Goal: Navigation & Orientation: Find specific page/section

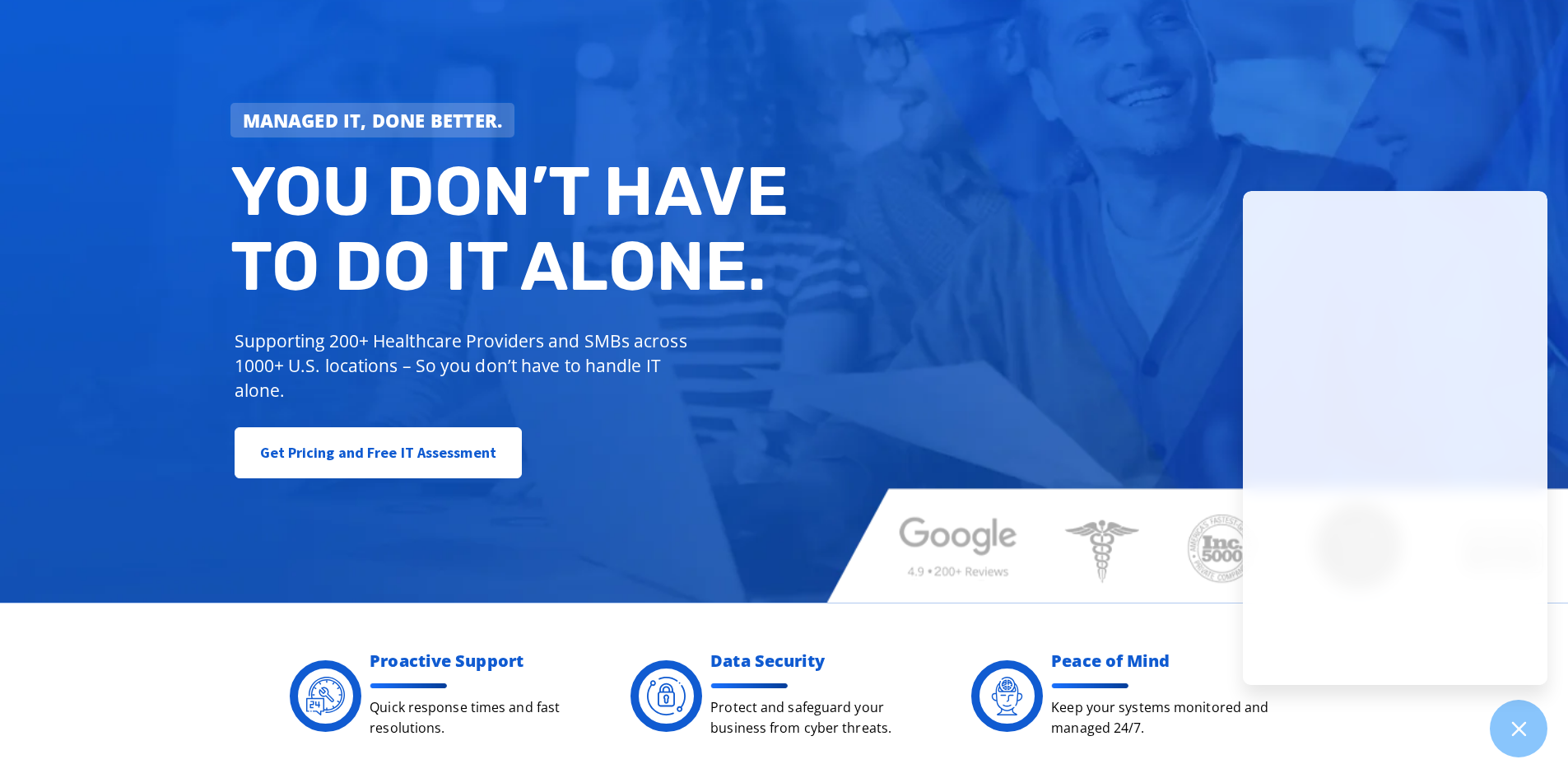
scroll to position [494, 0]
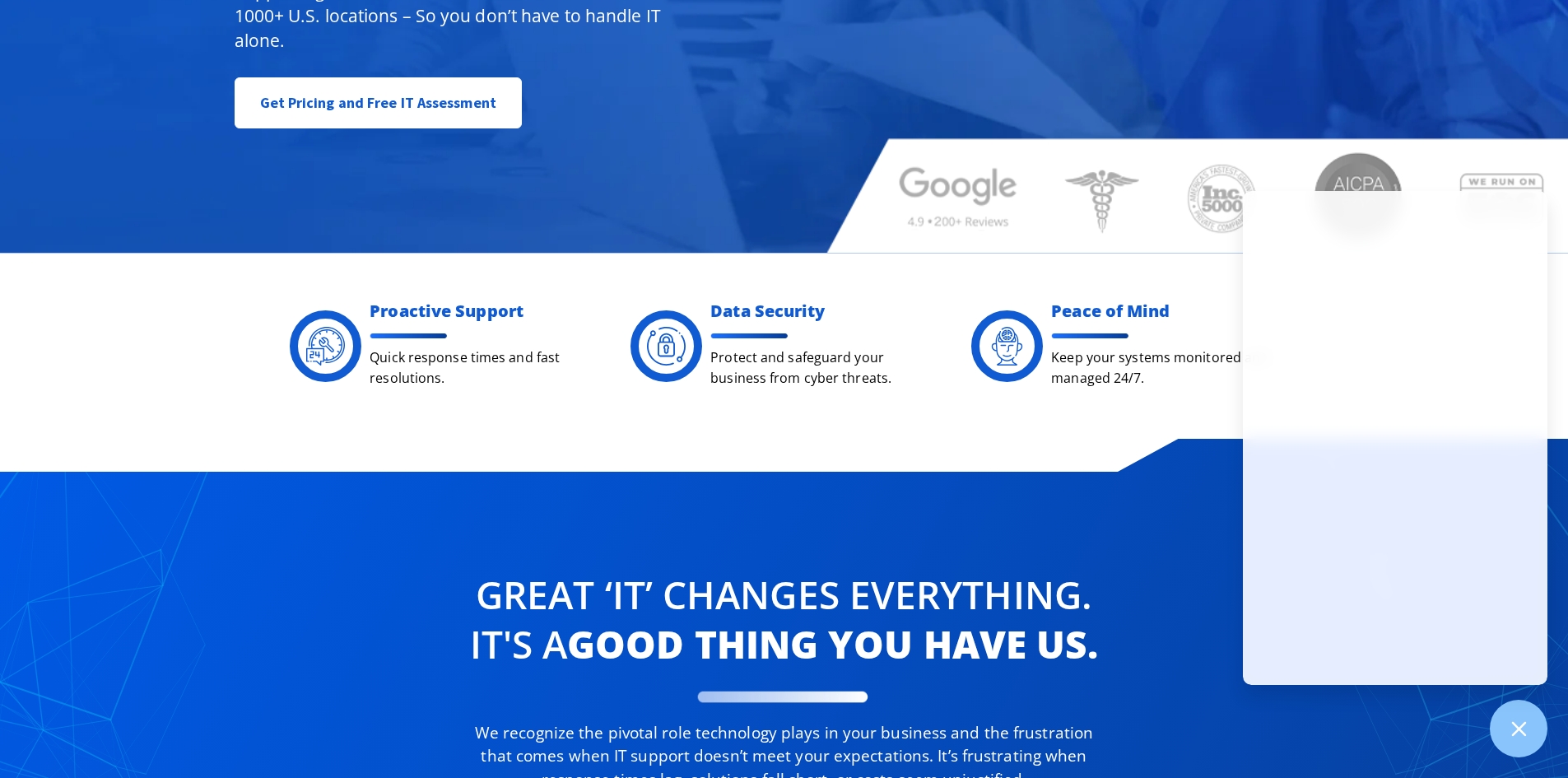
drag, startPoint x: 630, startPoint y: 672, endPoint x: 657, endPoint y: 527, distance: 147.5
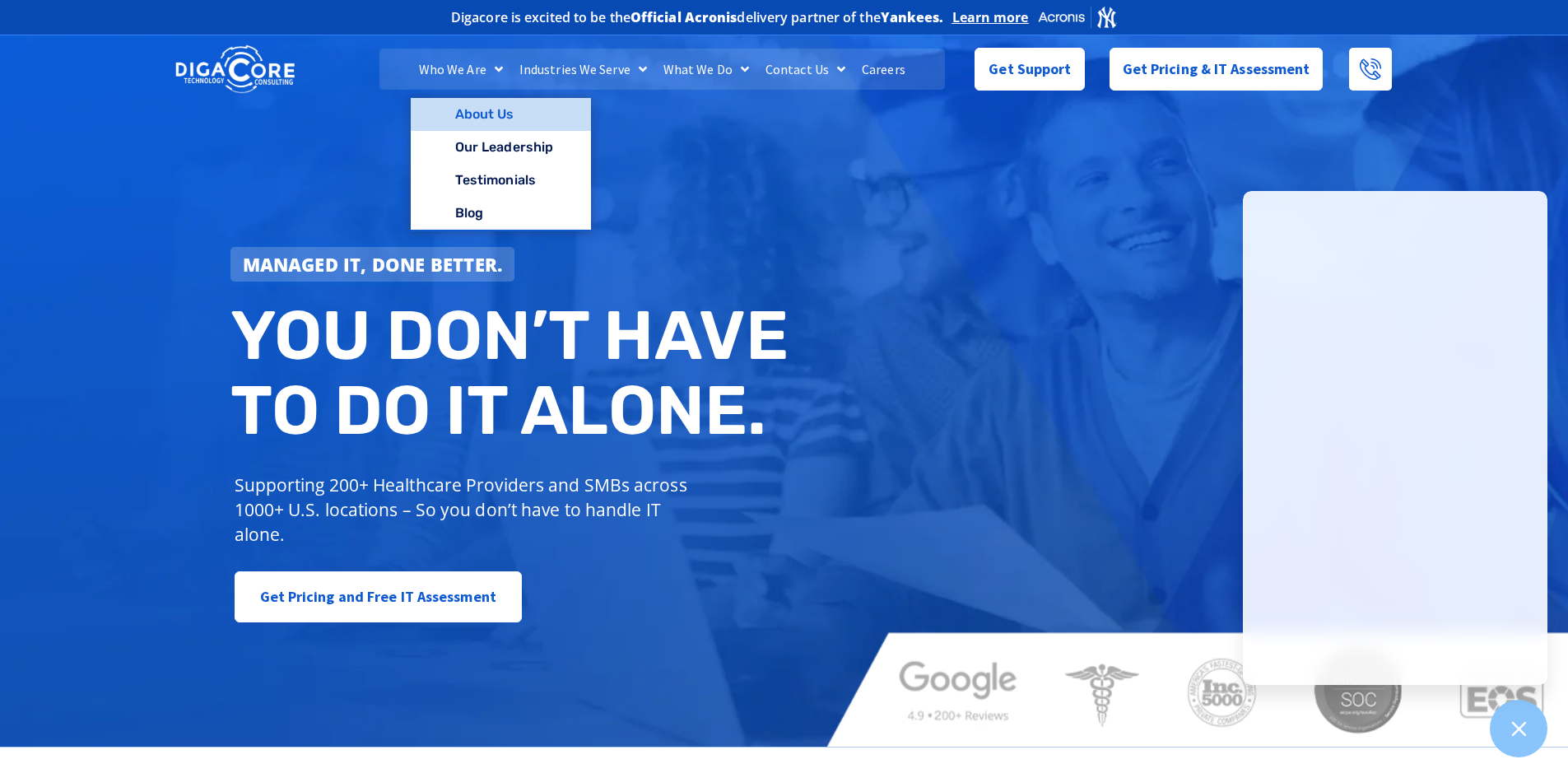
click at [486, 109] on link "About Us" at bounding box center [501, 115] width 180 height 33
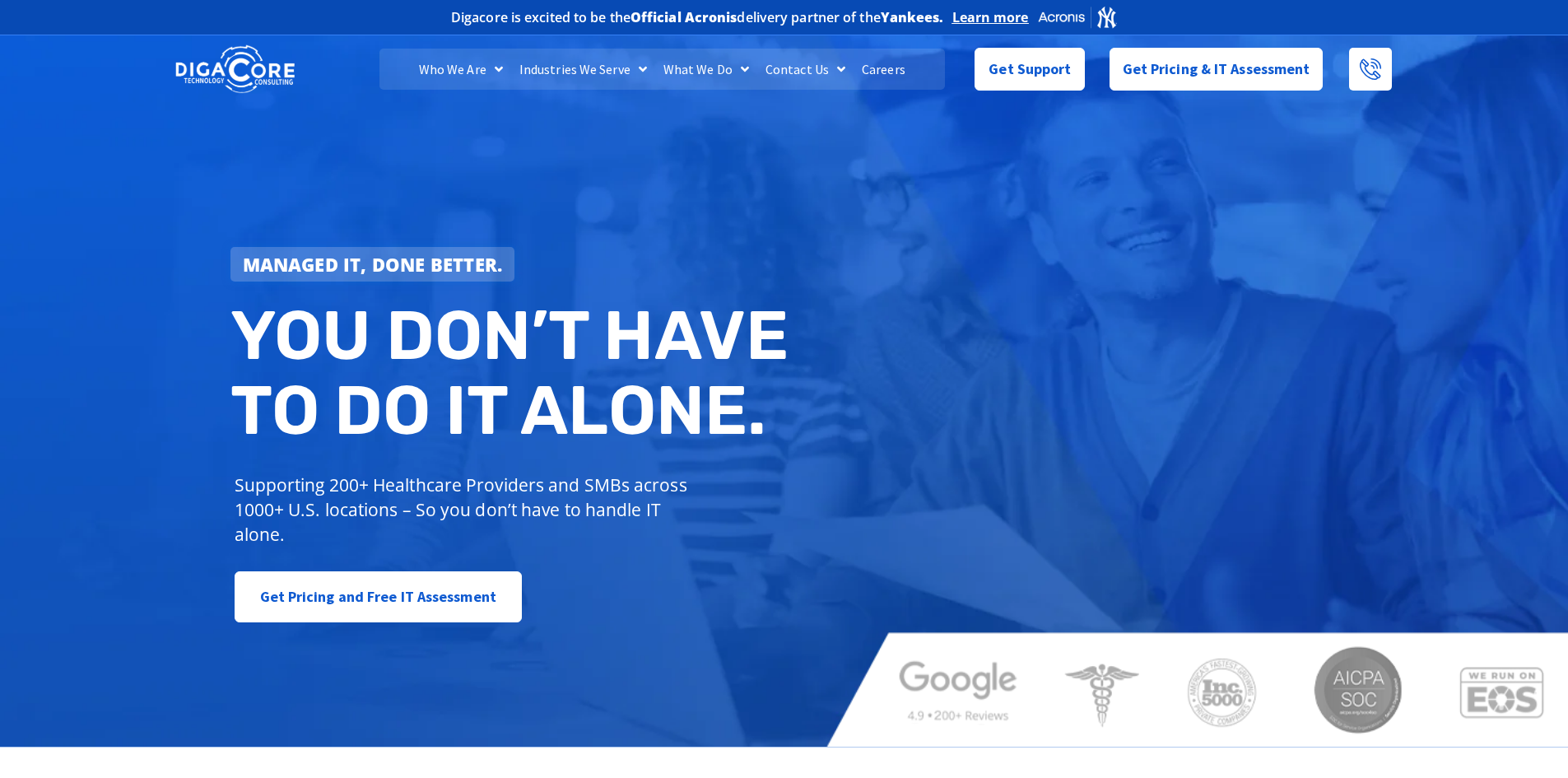
click at [875, 76] on link "Careers" at bounding box center [883, 68] width 60 height 41
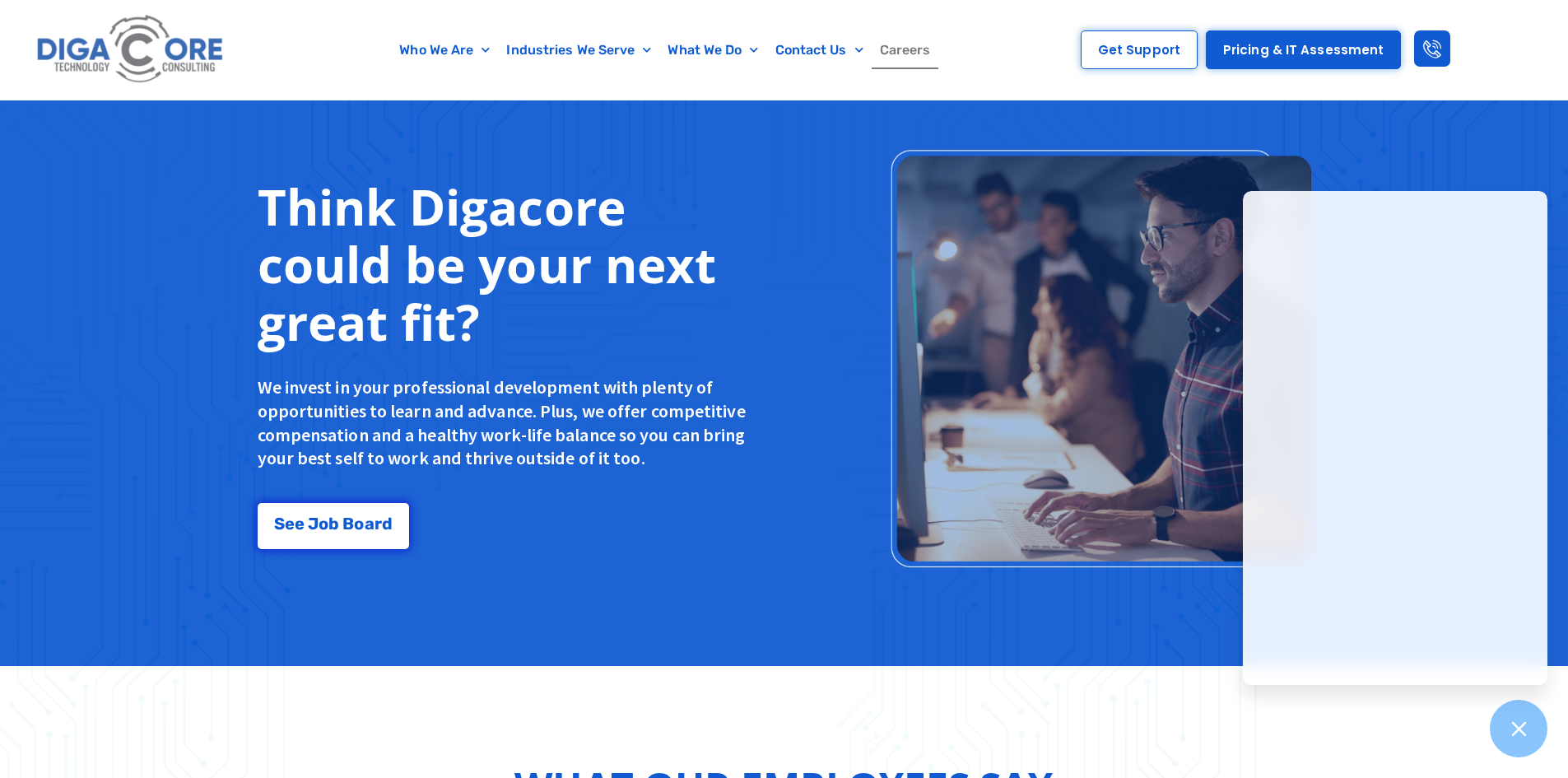
scroll to position [1317, 0]
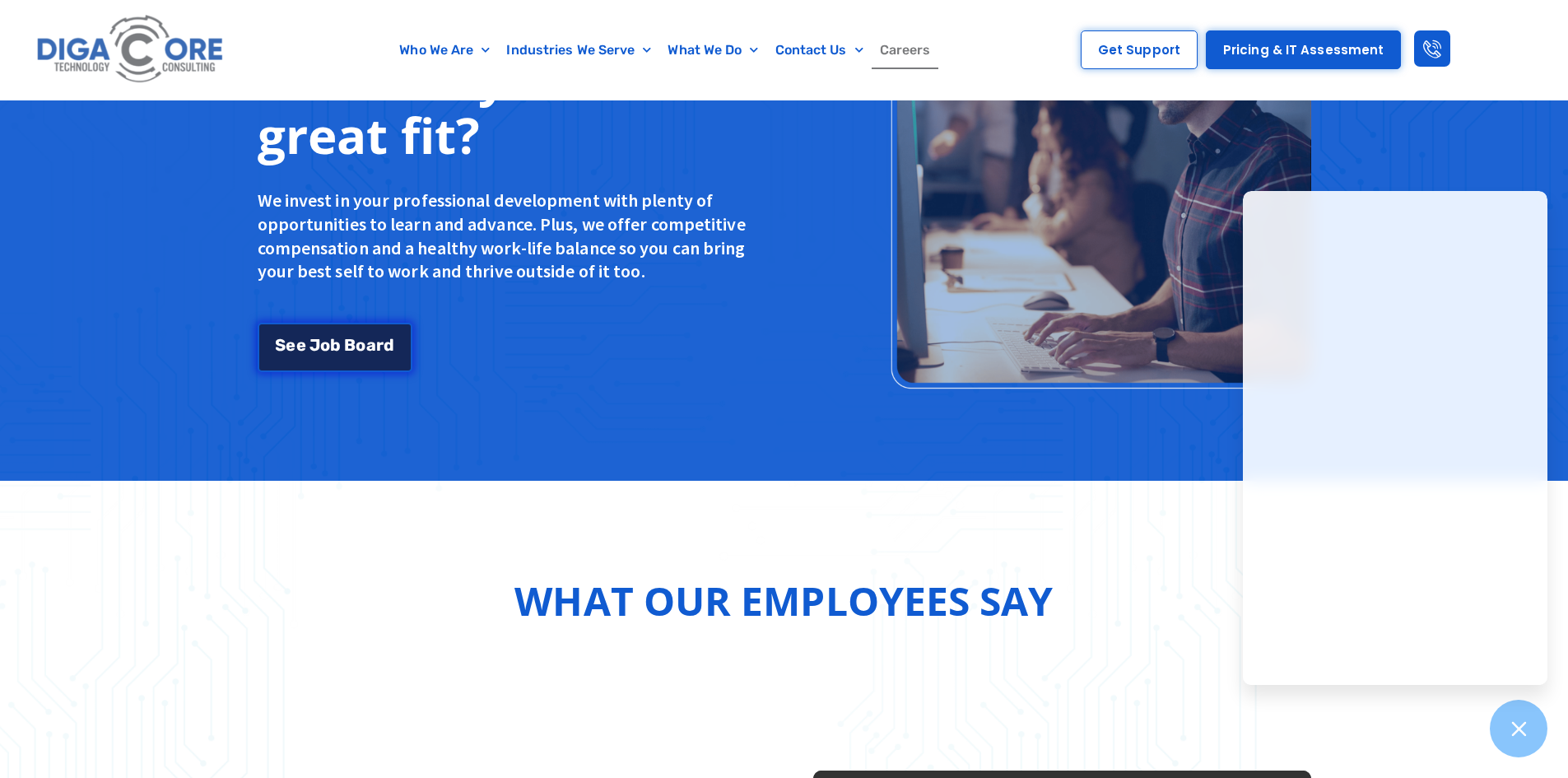
click at [300, 343] on span "e" at bounding box center [300, 344] width 10 height 17
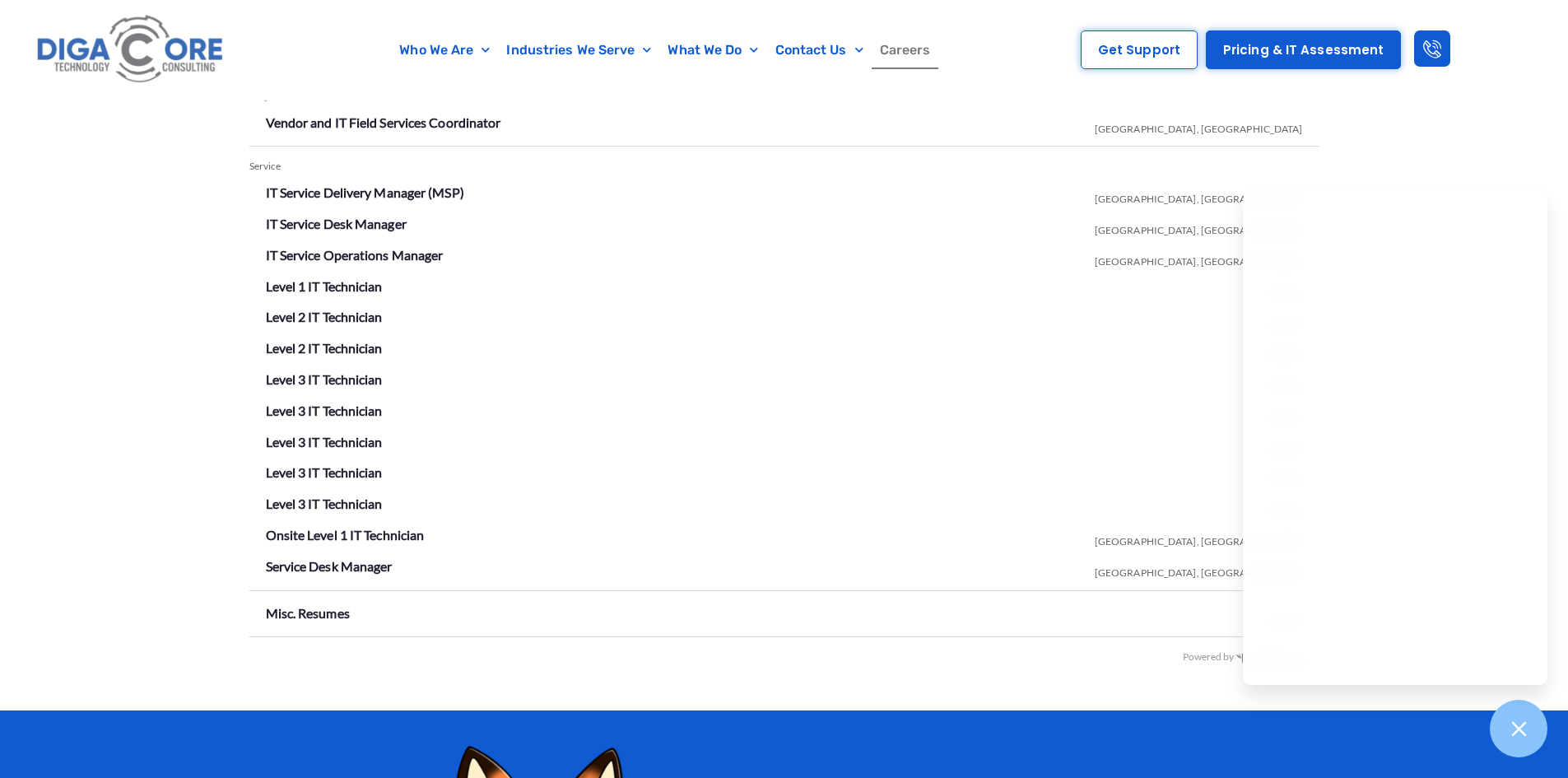
scroll to position [2918, 0]
